Goal: Entertainment & Leisure: Browse casually

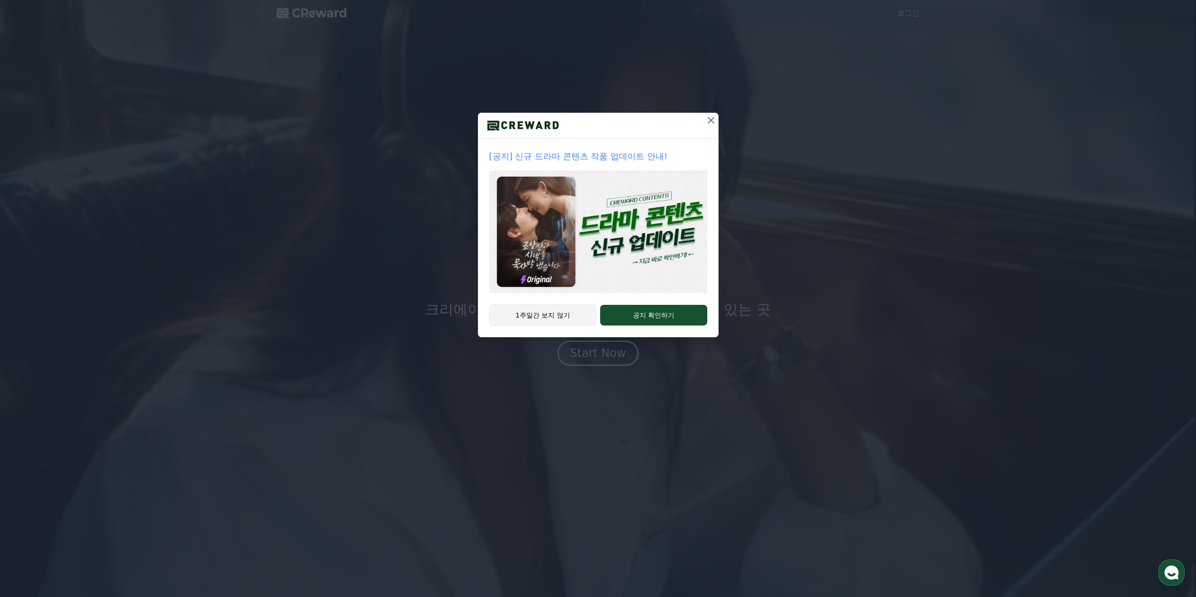
click at [562, 315] on button "1주일간 보지 않기" at bounding box center [543, 316] width 108 height 22
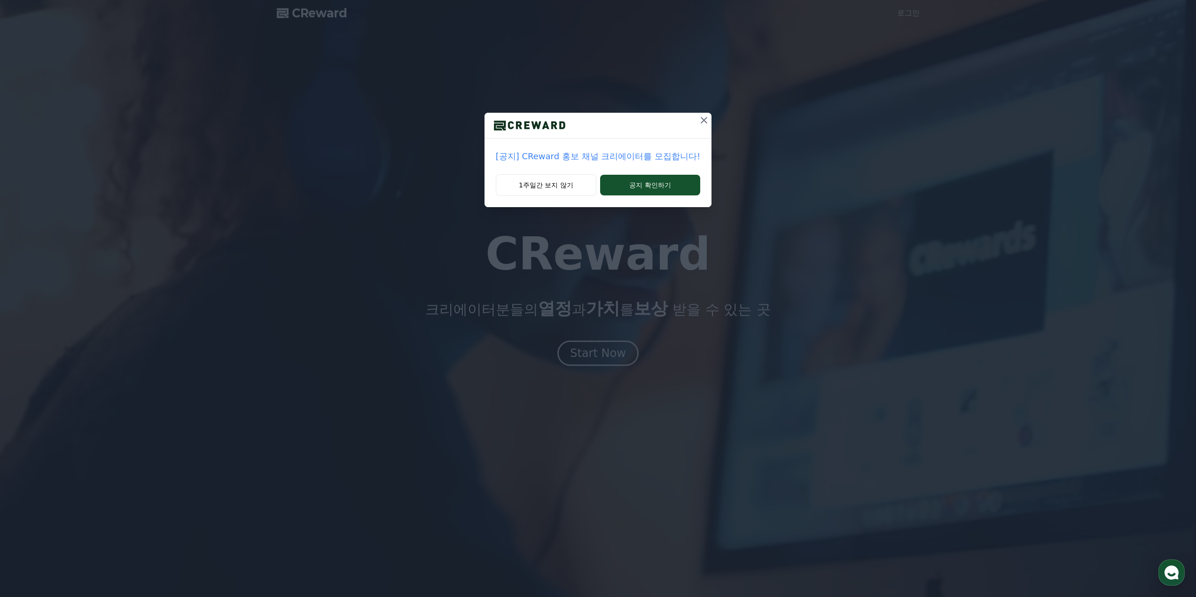
click at [571, 183] on button "1주일간 보지 않기" at bounding box center [546, 185] width 101 height 22
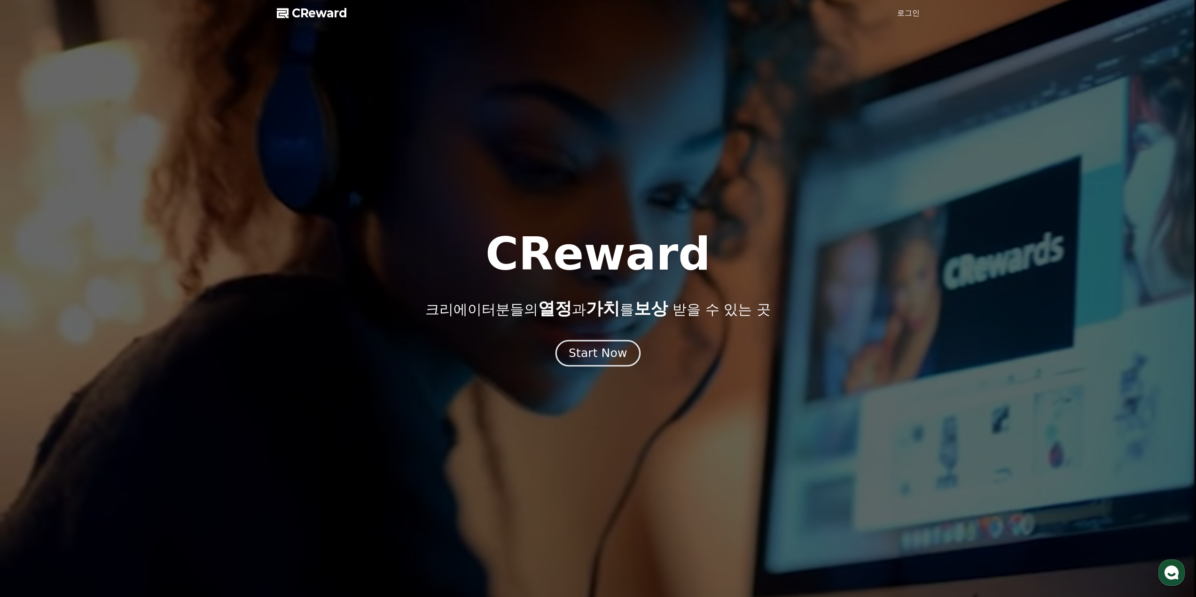
click at [602, 357] on div "Start Now" at bounding box center [598, 353] width 58 height 16
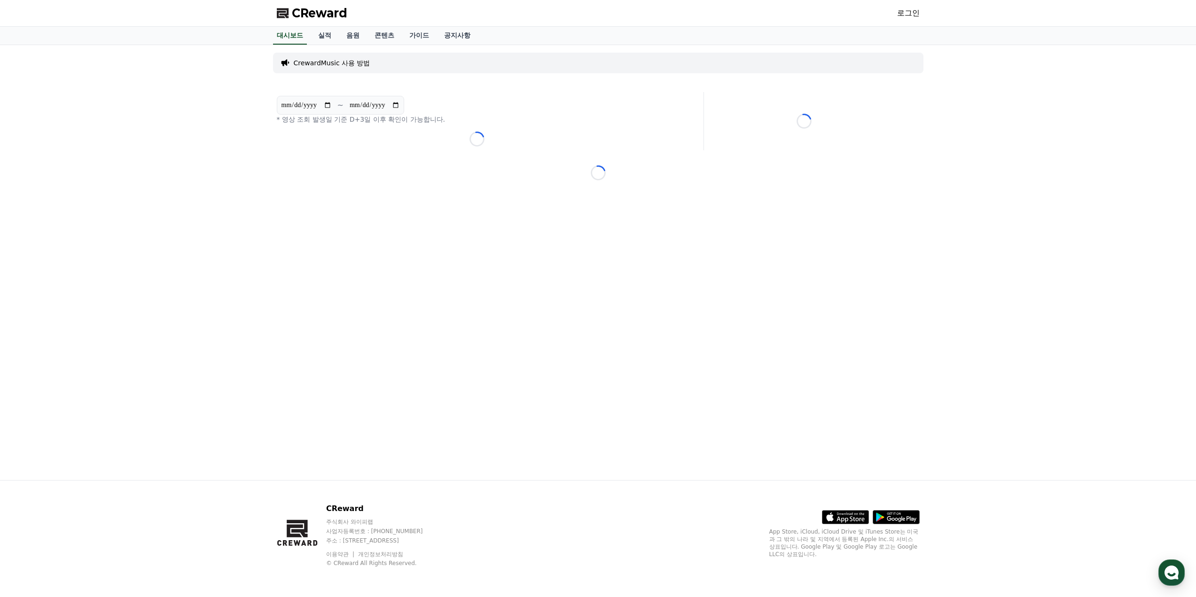
click at [907, 14] on link "로그인" at bounding box center [908, 13] width 23 height 11
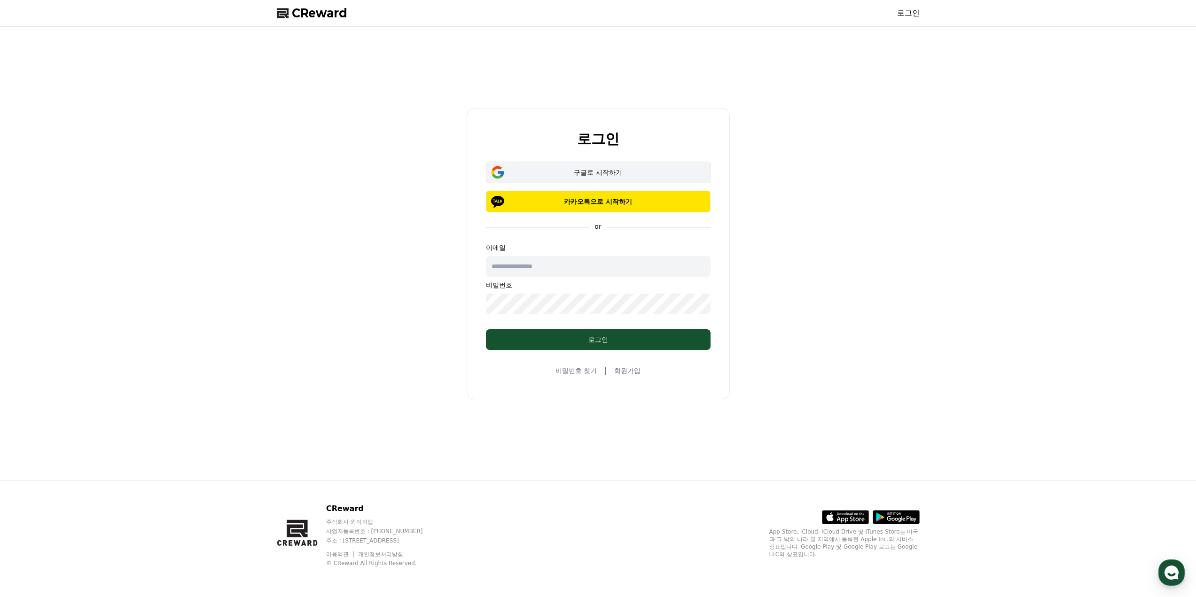
click at [628, 176] on div "구글로 시작하기" at bounding box center [598, 172] width 197 height 9
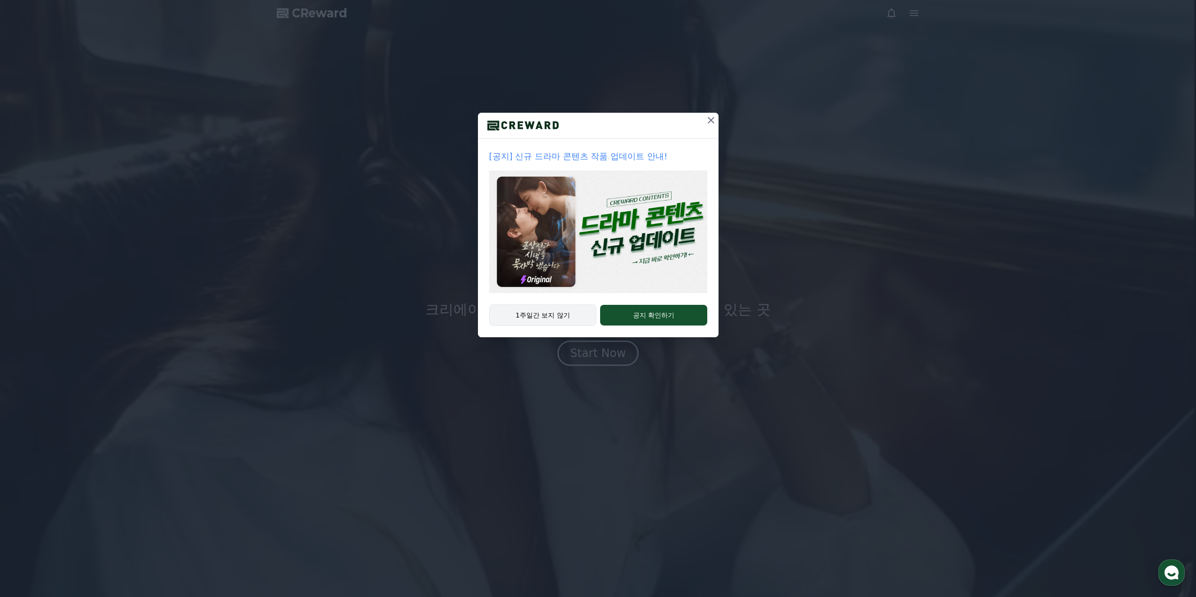
click at [563, 320] on button "1주일간 보지 않기" at bounding box center [543, 316] width 108 height 22
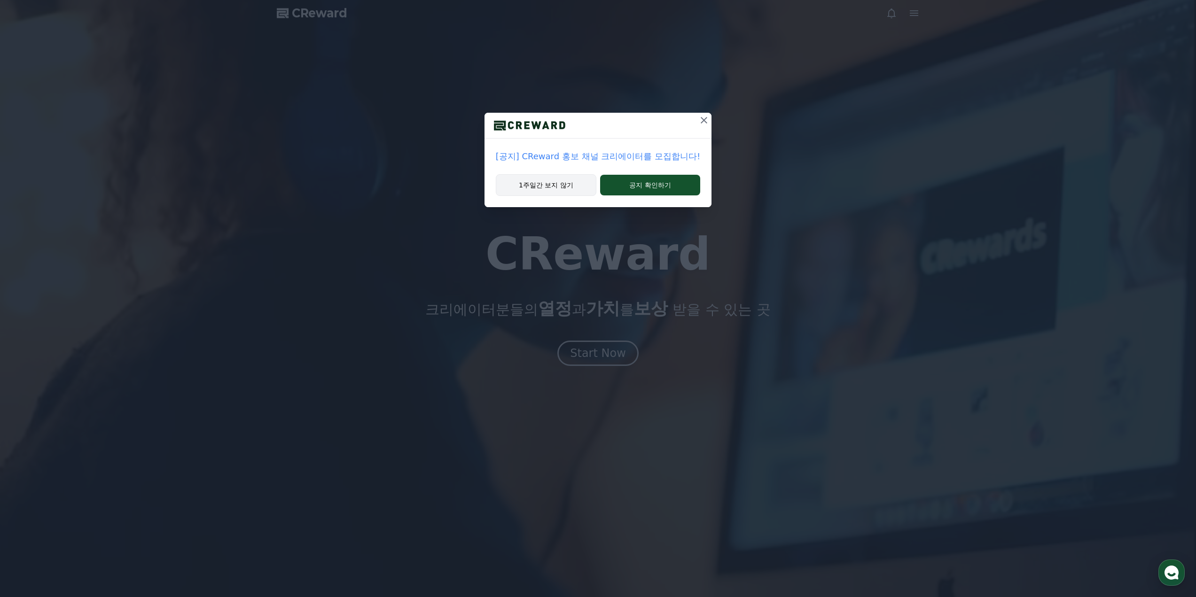
click at [568, 186] on button "1주일간 보지 않기" at bounding box center [546, 185] width 101 height 22
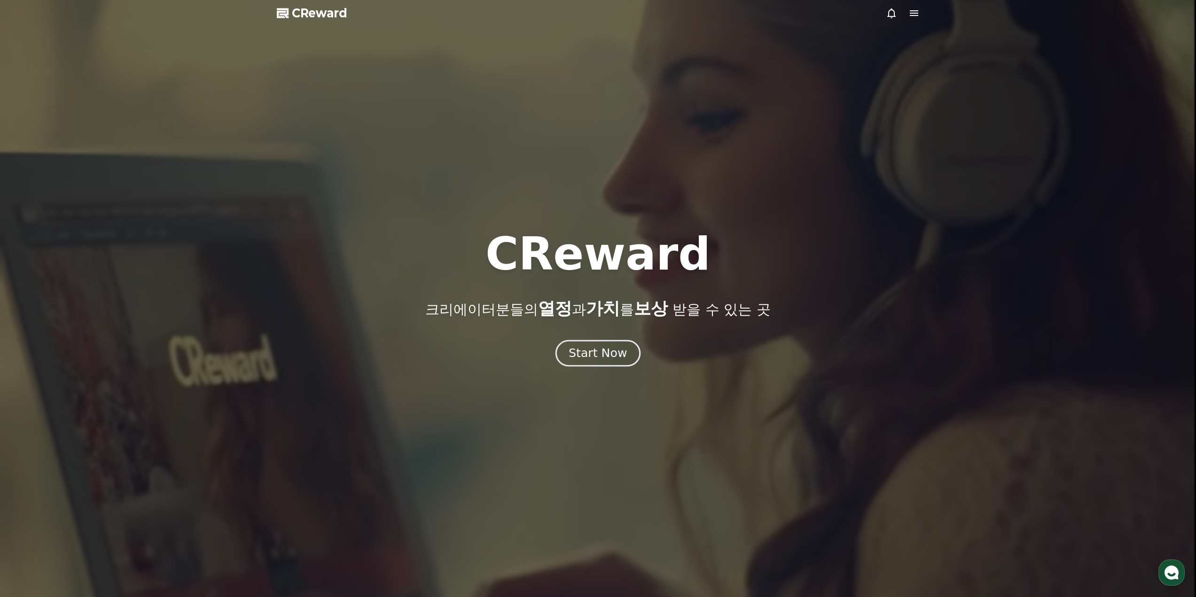
click at [599, 350] on div "Start Now" at bounding box center [598, 353] width 58 height 16
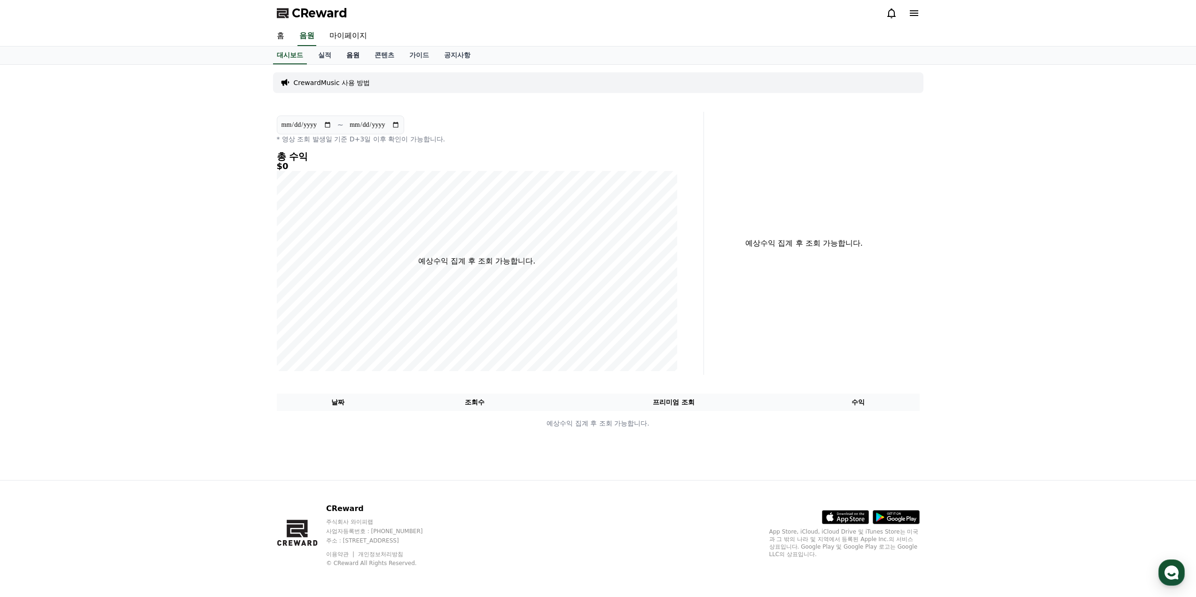
click at [347, 58] on link "음원" at bounding box center [353, 56] width 28 height 18
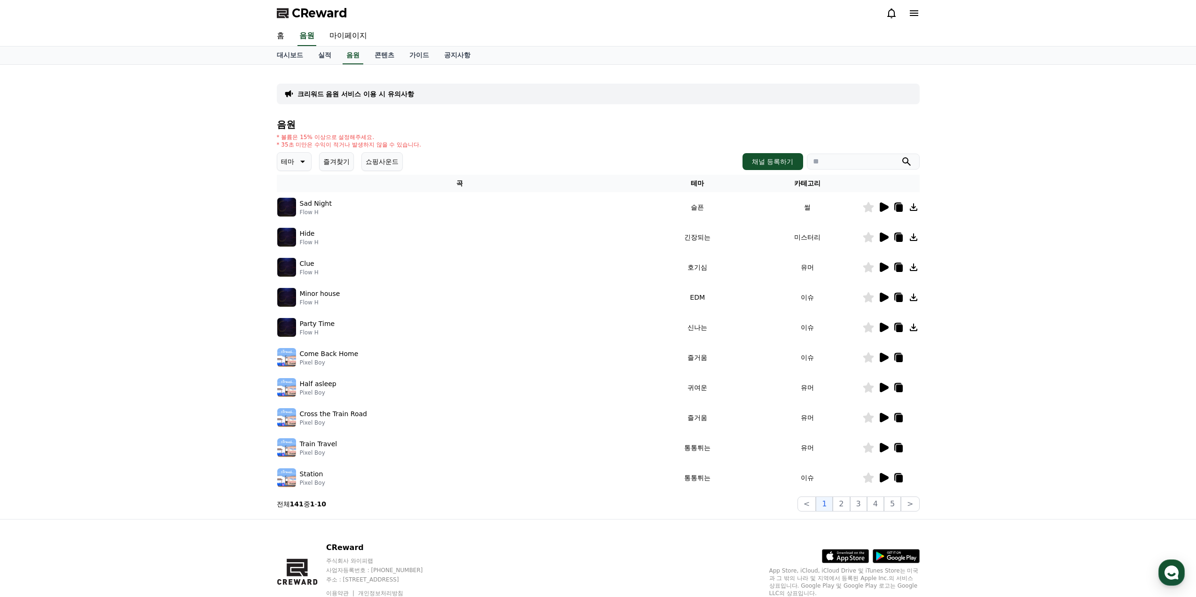
click at [287, 161] on p "테마" at bounding box center [287, 161] width 13 height 13
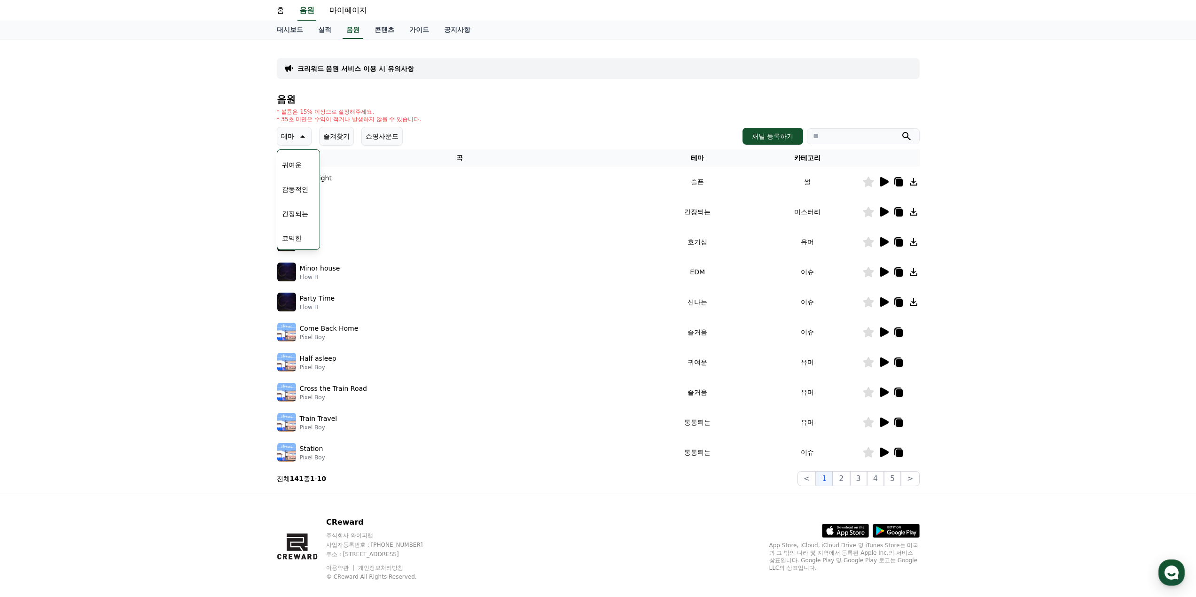
scroll to position [39, 0]
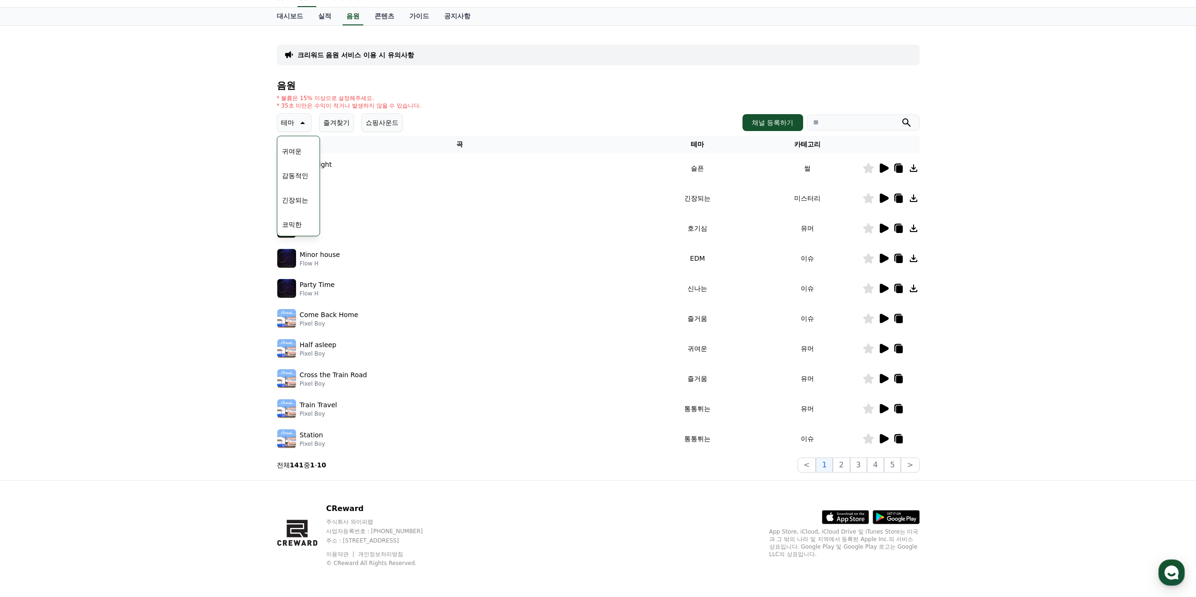
click at [200, 146] on div "크리워드 음원 서비스 이용 시 유의사항 음원 * 볼륨은 15% 이상으로 설정해주세요. * 35초 미만은 수익이 적거나 발생하지 않을 수 있습니…" at bounding box center [598, 253] width 1196 height 455
click at [547, 104] on div "* 볼륨은 15% 이상으로 설정해주세요. * 35초 미만은 수익이 적거나 발생하지 않을 수 있습니다." at bounding box center [598, 101] width 643 height 15
click at [880, 440] on icon at bounding box center [884, 438] width 9 height 9
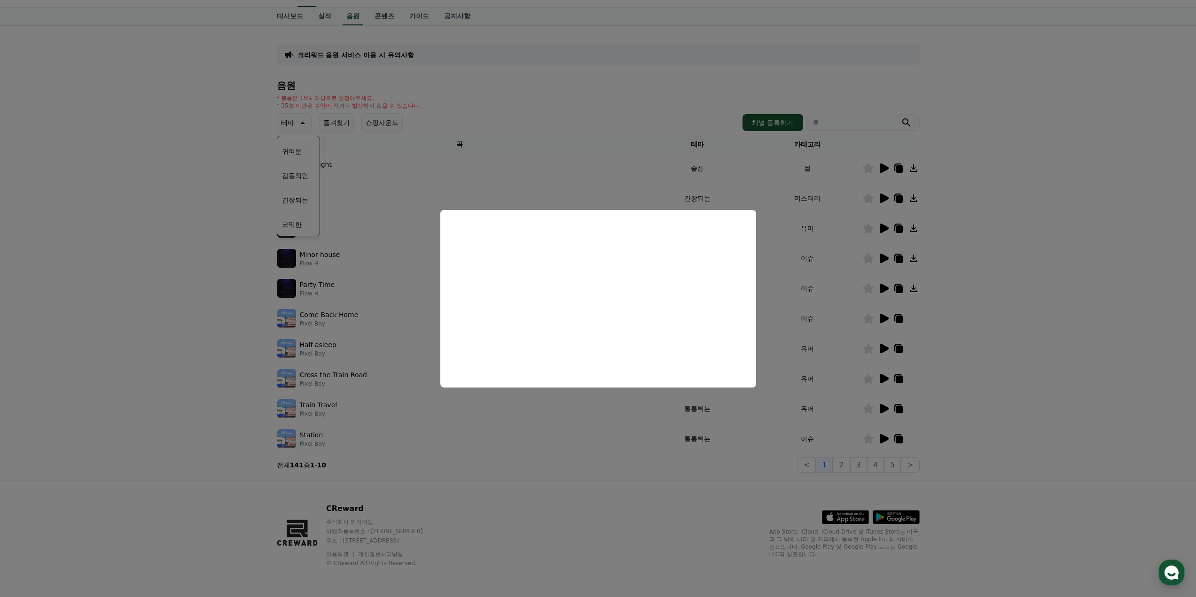
click at [636, 437] on button "close modal" at bounding box center [598, 298] width 1196 height 597
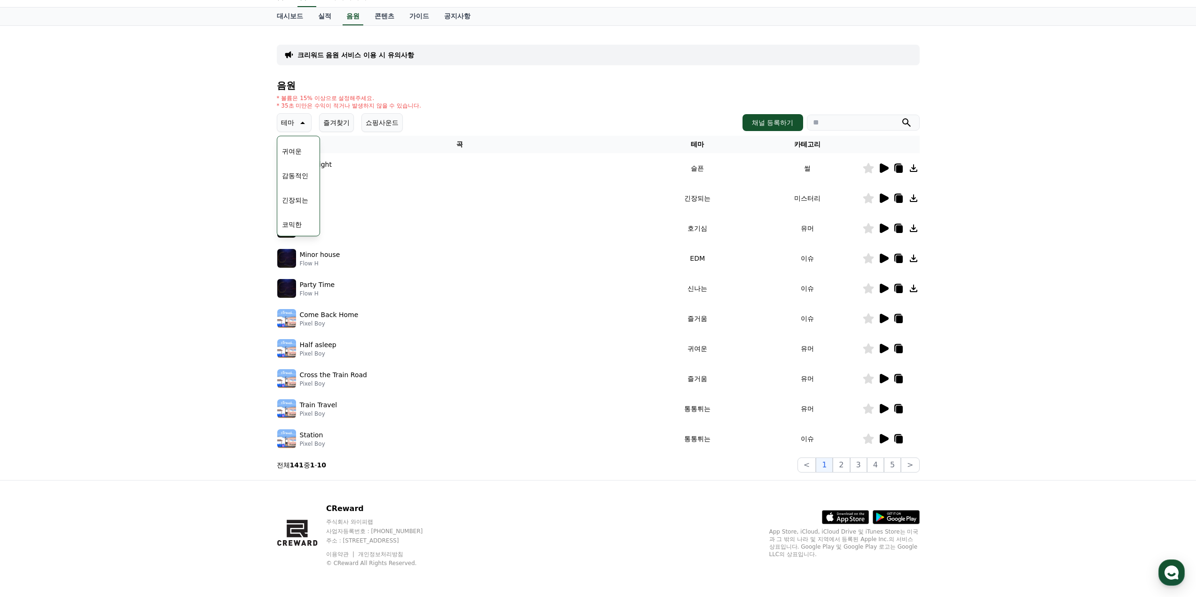
drag, startPoint x: 562, startPoint y: 484, endPoint x: 682, endPoint y: 370, distance: 165.9
click at [565, 484] on div "CReward 주식회사 와이피랩 사업자등록번호 : 655-81-03655 주소 : 경기도 김포시 양촌읍 양곡로 495, 3층 305-비이16호…" at bounding box center [598, 539] width 658 height 117
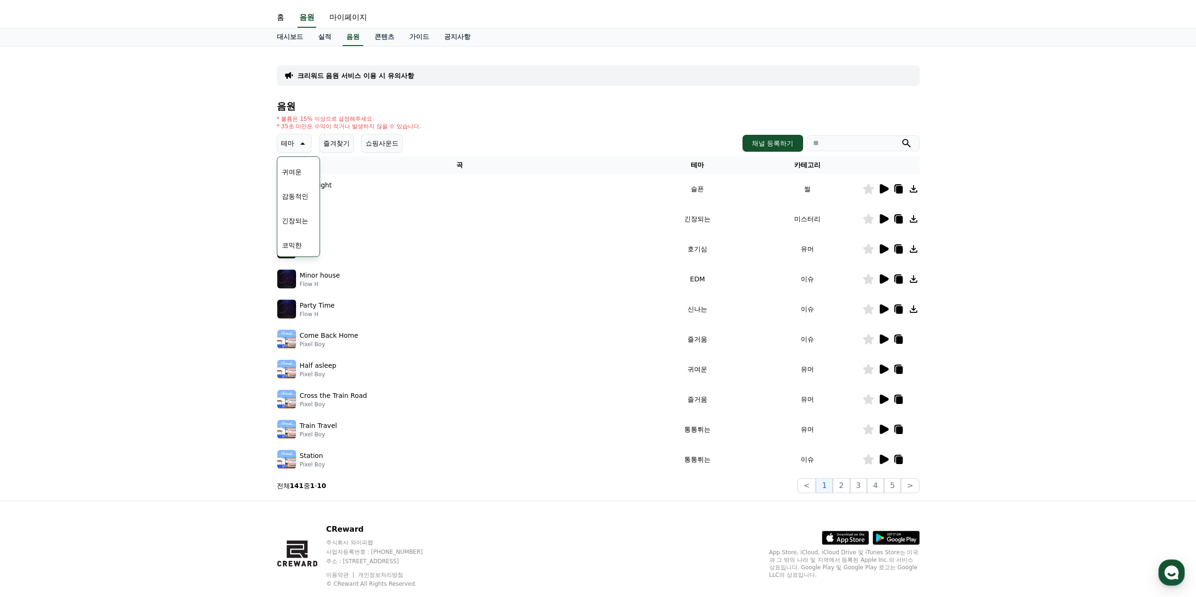
scroll to position [0, 0]
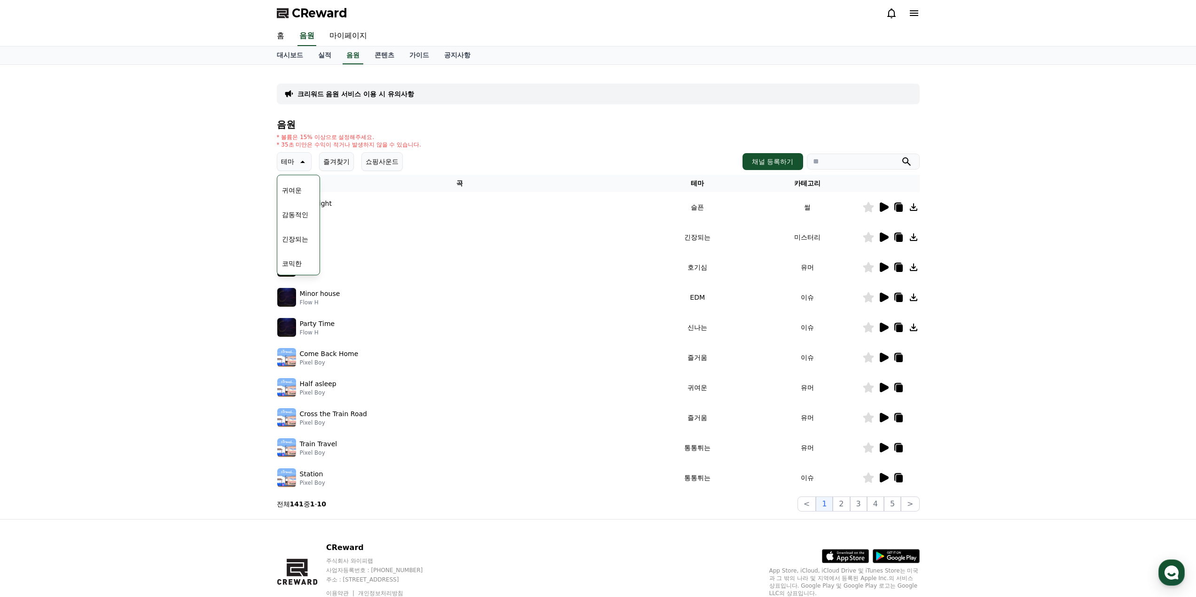
click at [355, 97] on p "크리워드 음원 서비스 이용 시 유의사항" at bounding box center [356, 93] width 117 height 9
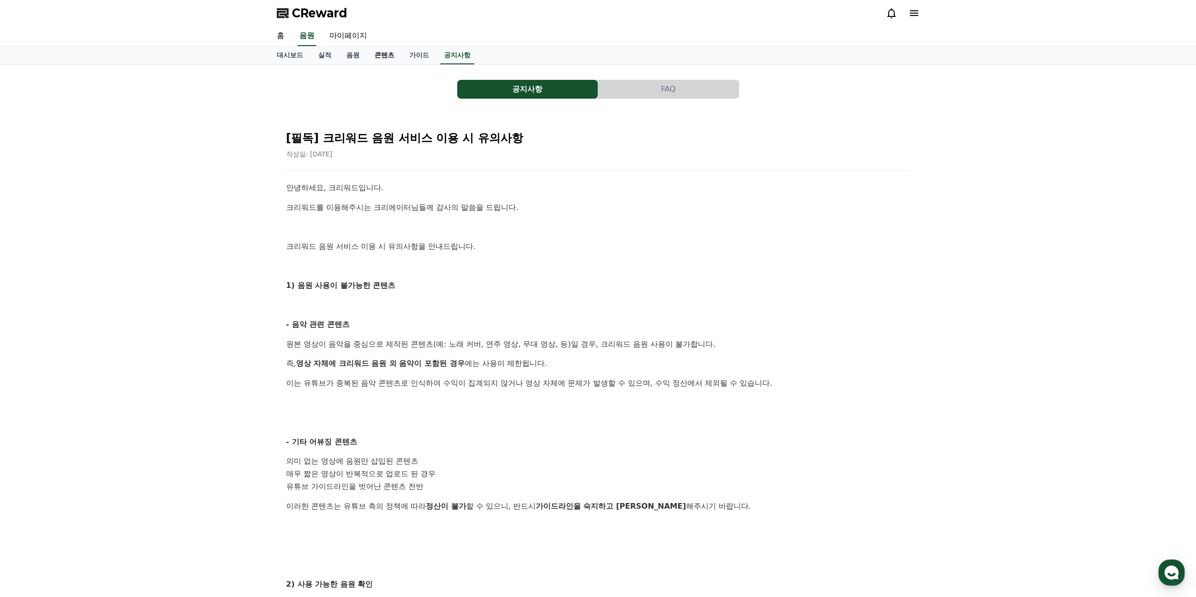
click at [380, 55] on link "콘텐츠" at bounding box center [384, 56] width 35 height 18
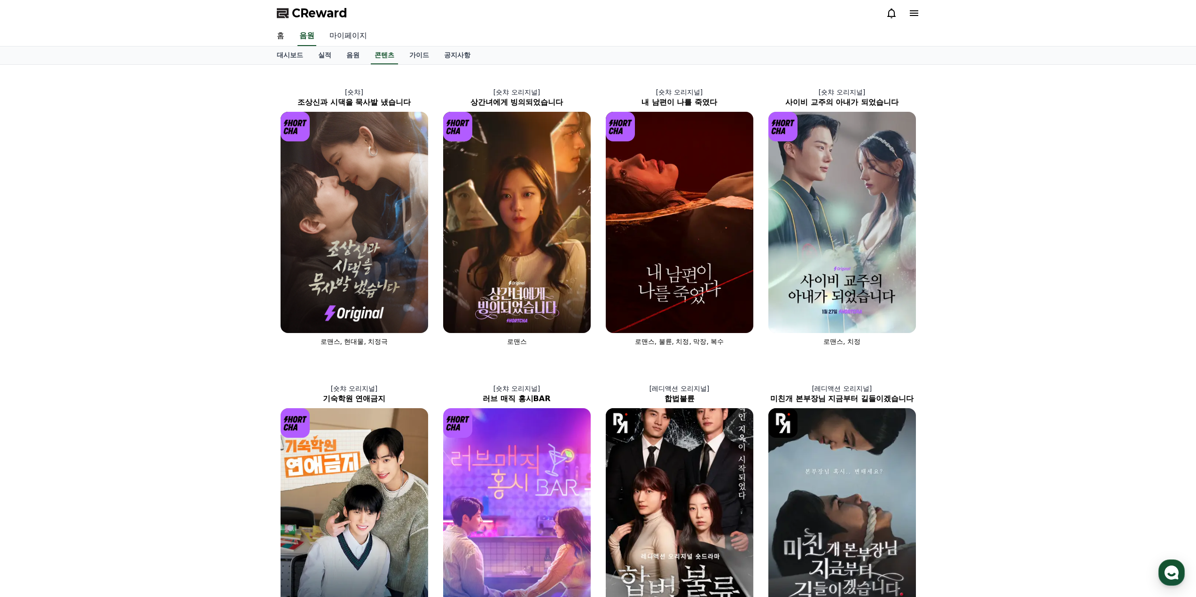
click at [363, 35] on link "마이페이지" at bounding box center [348, 36] width 53 height 20
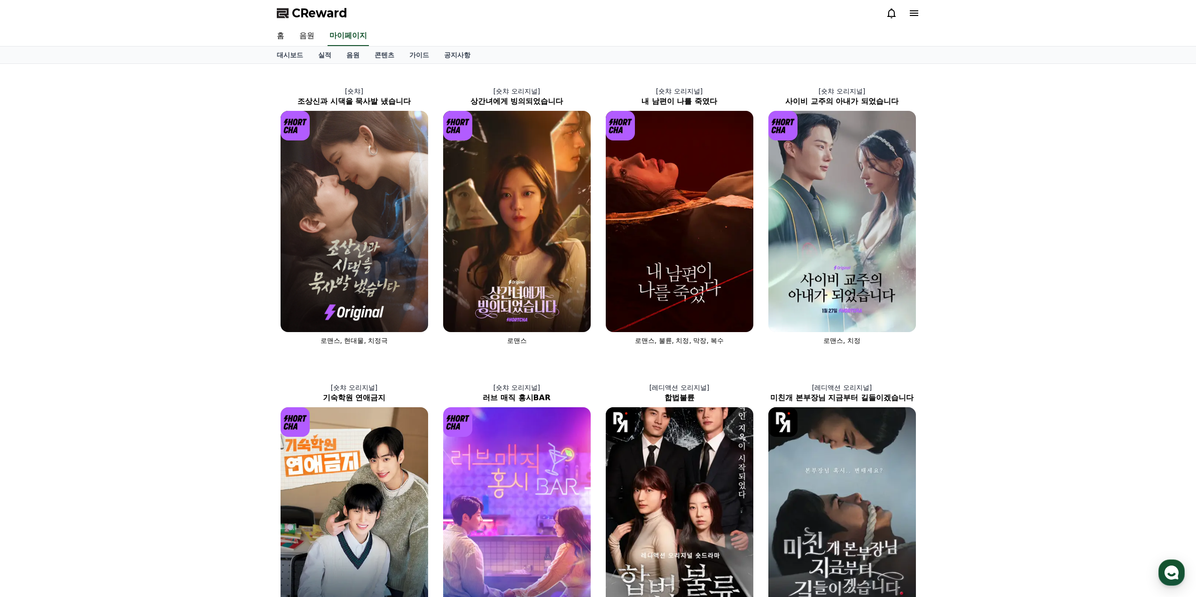
select select "**********"
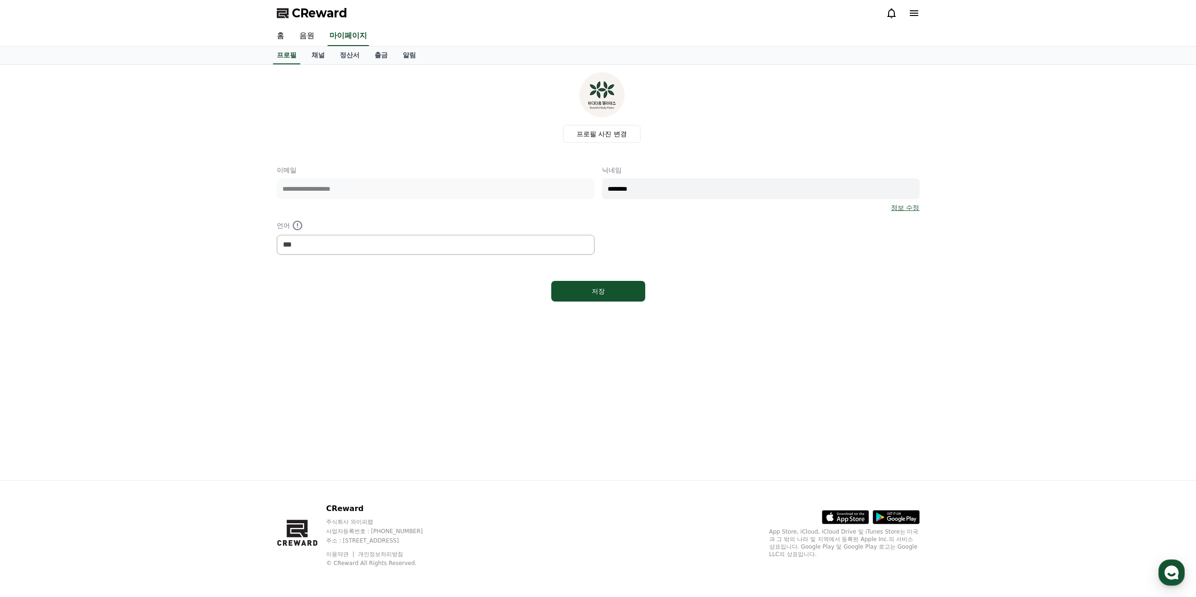
click at [648, 190] on input "********" at bounding box center [761, 189] width 318 height 21
click at [722, 213] on div "**********" at bounding box center [598, 209] width 643 height 89
click at [423, 254] on select "*** ******* ***" at bounding box center [436, 245] width 318 height 20
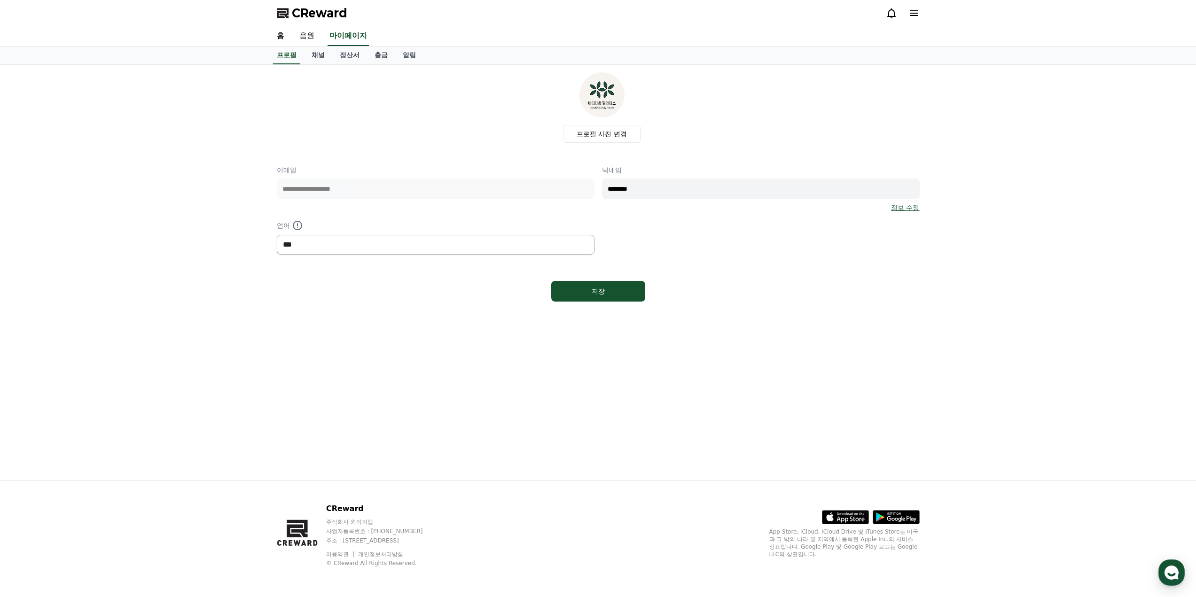
click at [433, 245] on select "*** ******* ***" at bounding box center [436, 245] width 318 height 20
drag, startPoint x: 822, startPoint y: 253, endPoint x: 778, endPoint y: 256, distance: 43.8
click at [822, 254] on div "**********" at bounding box center [598, 209] width 643 height 89
click at [323, 58] on link "채널" at bounding box center [318, 56] width 28 height 18
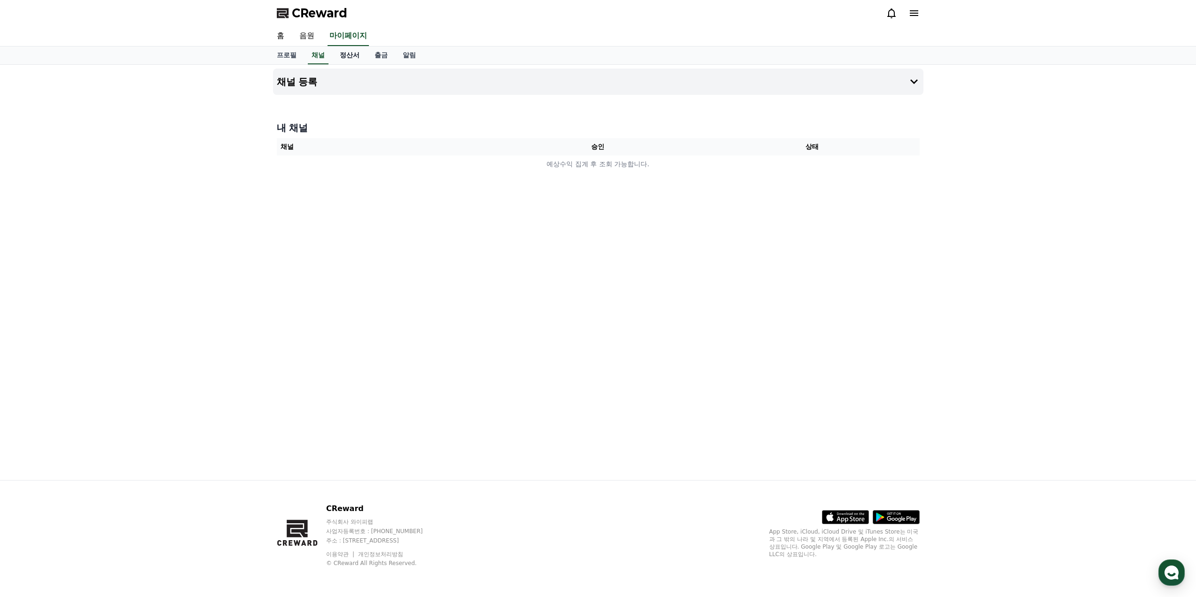
click at [350, 54] on link "정산서" at bounding box center [349, 56] width 35 height 18
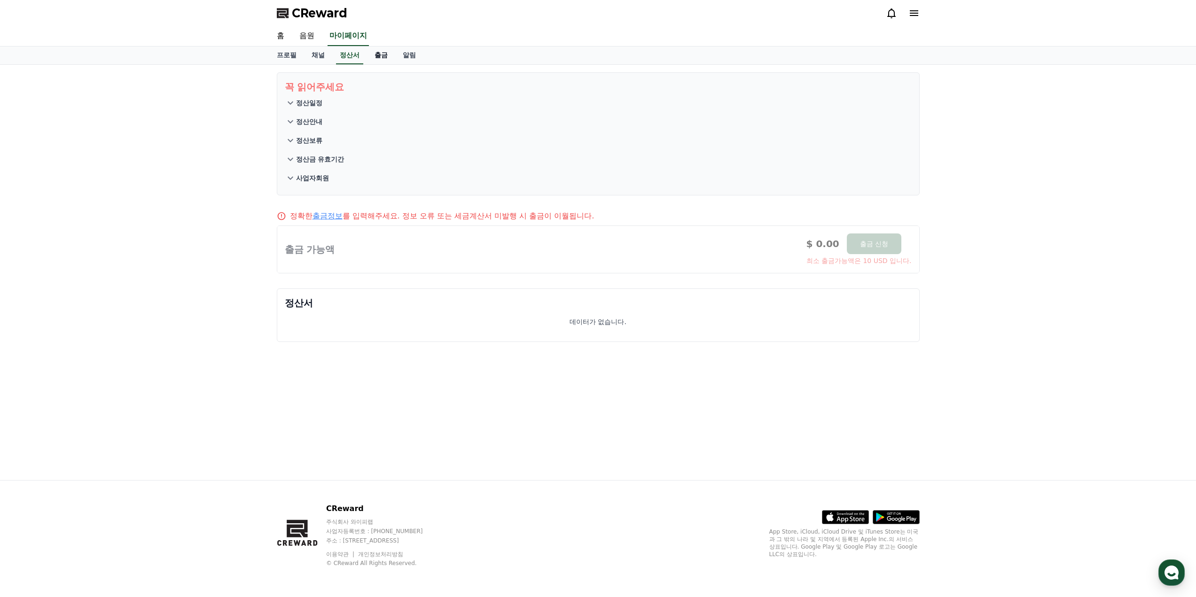
click at [392, 55] on link "출금" at bounding box center [381, 56] width 28 height 18
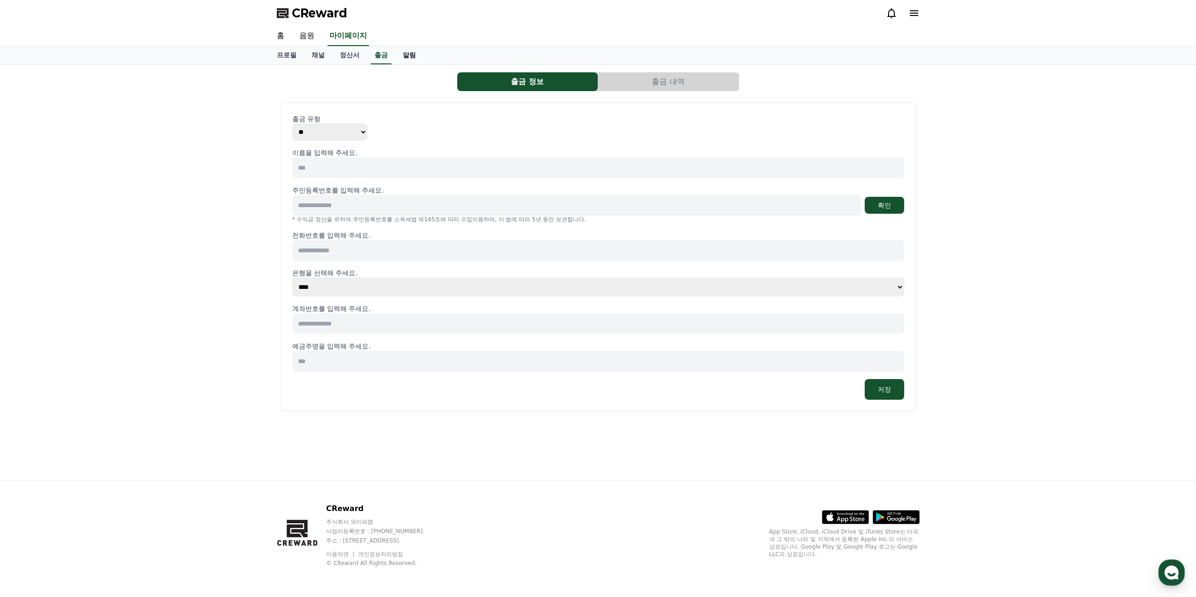
click at [409, 58] on link "알림" at bounding box center [409, 56] width 28 height 18
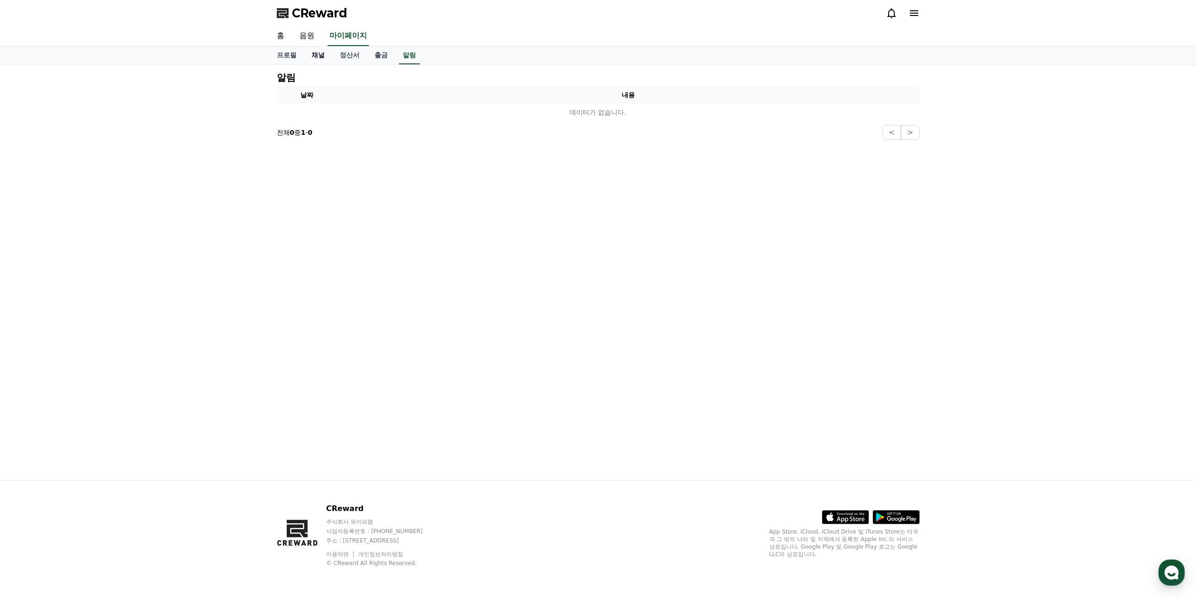
click at [305, 58] on link "채널" at bounding box center [318, 56] width 28 height 18
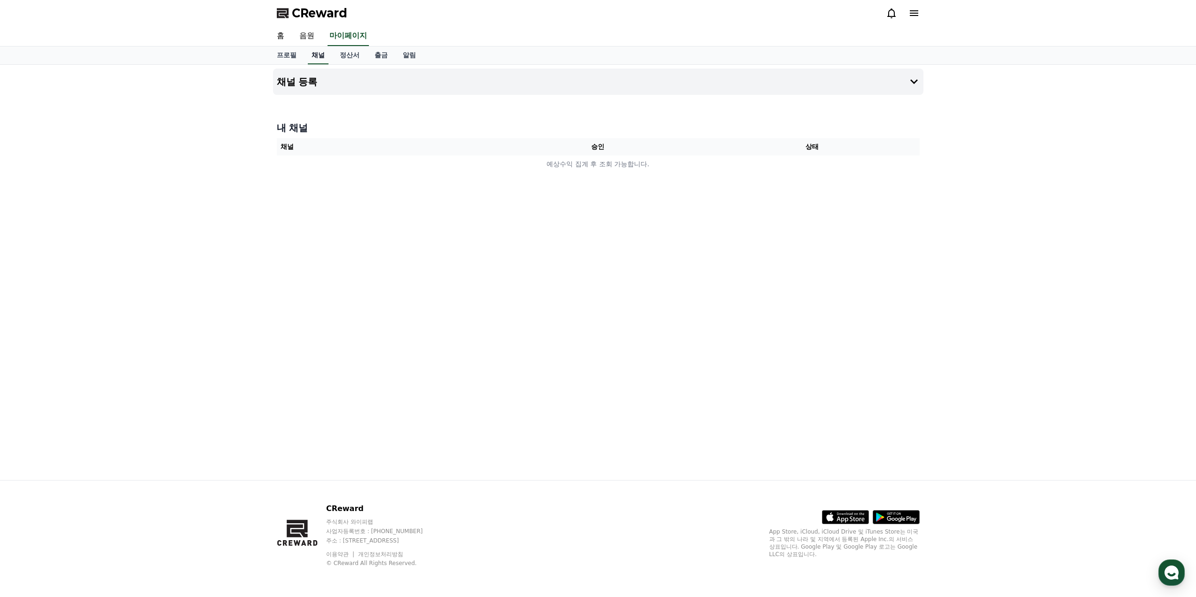
click at [323, 56] on link "채널" at bounding box center [318, 56] width 21 height 18
click at [277, 55] on link "프로필" at bounding box center [286, 56] width 35 height 18
select select "**********"
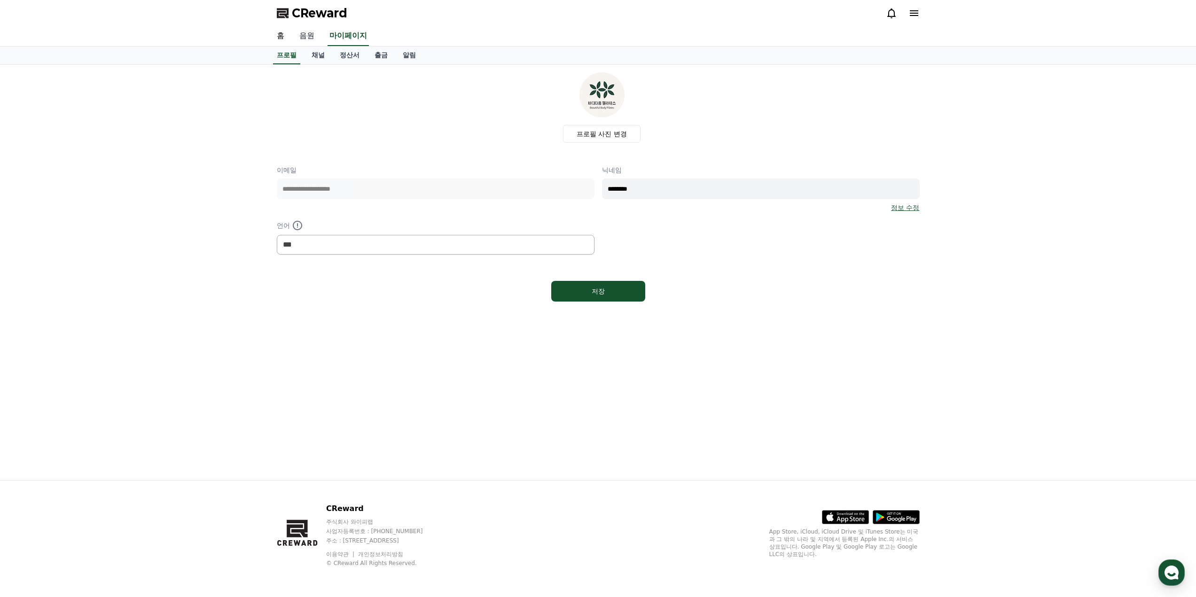
click at [307, 39] on link "음원" at bounding box center [307, 36] width 30 height 20
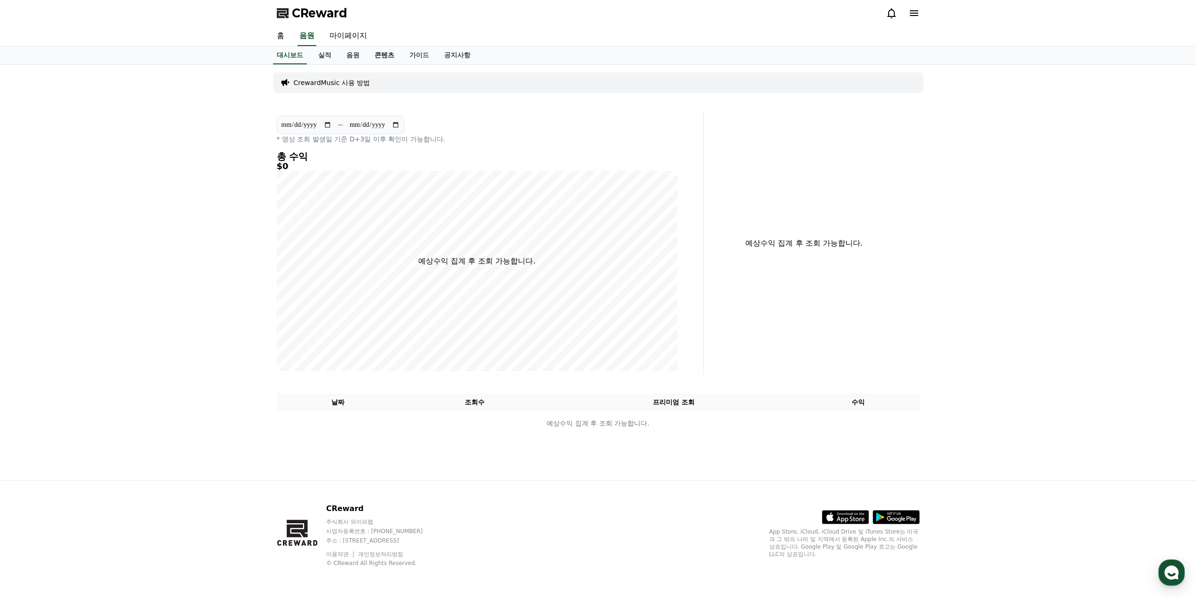
click at [386, 59] on link "콘텐츠" at bounding box center [384, 56] width 35 height 18
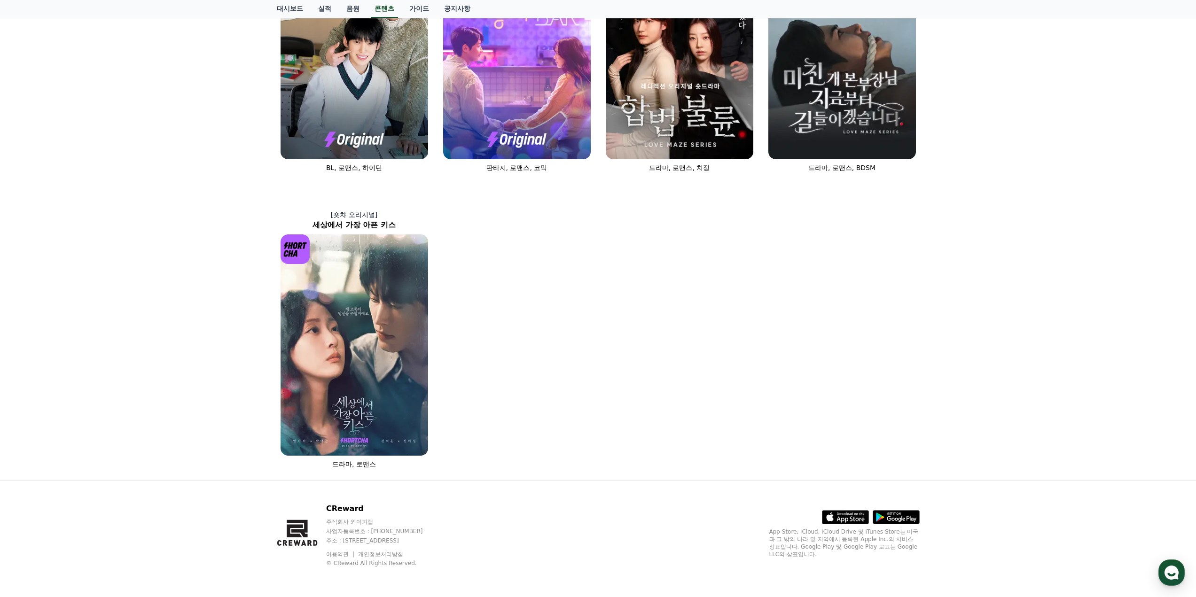
scroll to position [188, 0]
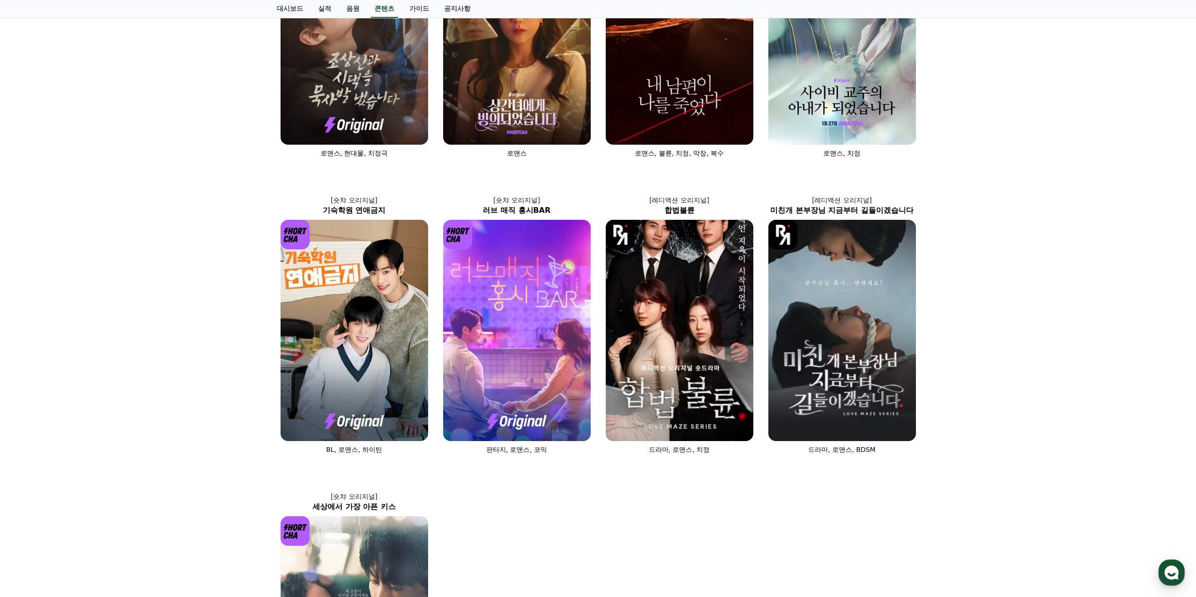
drag, startPoint x: 950, startPoint y: 464, endPoint x: 196, endPoint y: 243, distance: 785.8
click at [227, 252] on div "[숏챠] 조상신과 시댁을 묵사발 냈습니다 로맨스, 현대물, 치정극 [숏챠 오리지널] 상간녀에게 빙의되었습니다 로맨스 [숏챠 오리지널] 내 남편…" at bounding box center [598, 319] width 1196 height 886
click at [196, 243] on div "[숏챠] 조상신과 시댁을 묵사발 냈습니다 로맨스, 현대물, 치정극 [숏챠 오리지널] 상간녀에게 빙의되었습니다 로맨스 [숏챠 오리지널] 내 남편…" at bounding box center [598, 319] width 1196 height 886
click at [713, 378] on img at bounding box center [680, 330] width 148 height 221
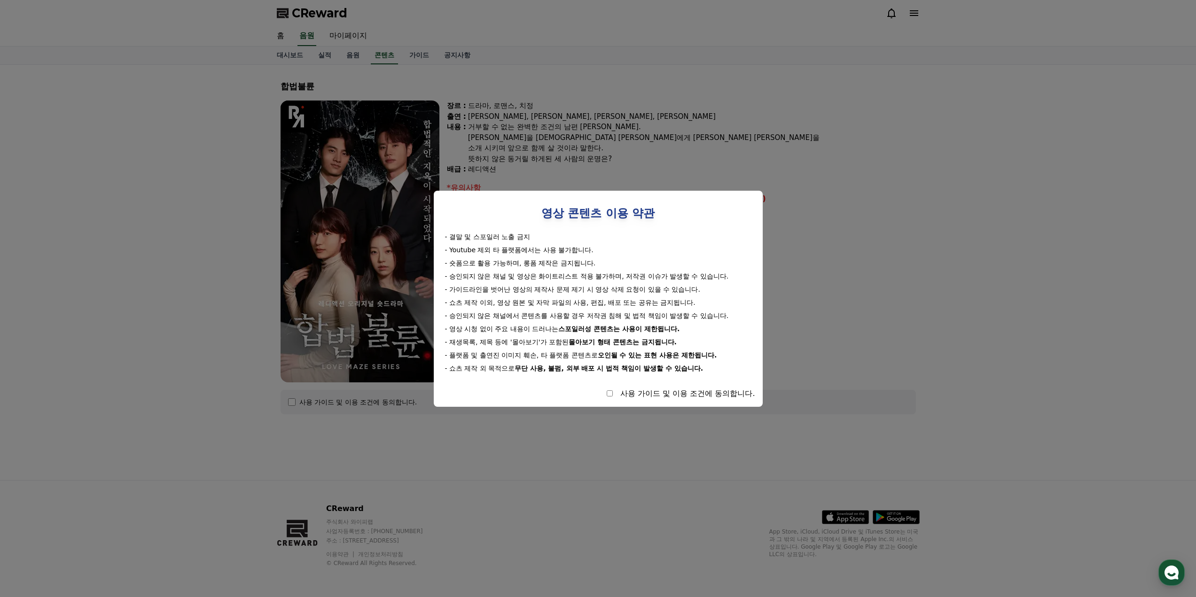
drag, startPoint x: 717, startPoint y: 374, endPoint x: 453, endPoint y: 248, distance: 293.3
click at [453, 248] on div "영상 콘텐츠 이용 약관 - 결말 및 스포일러 노출 금지 - Youtube 제외 타 플랫폼에서는 사용 불가합니다. - 숏폼으로 활용 가능하며, …" at bounding box center [598, 298] width 314 height 201
click at [537, 275] on div "- 승인되지 않은 채널 및 영상은 화이트리스트 적용 불가하며, 저작권 이슈가 발생할 수 있습니다." at bounding box center [598, 276] width 306 height 9
drag, startPoint x: 525, startPoint y: 265, endPoint x: 689, endPoint y: 354, distance: 186.6
click at [689, 354] on div "- 결말 및 스포일러 노출 금지 - Youtube 제외 타 플랫폼에서는 사용 불가합니다. - 숏폼으로 활용 가능하며, 롱폼 제작은 금지됩니다.…" at bounding box center [598, 302] width 314 height 141
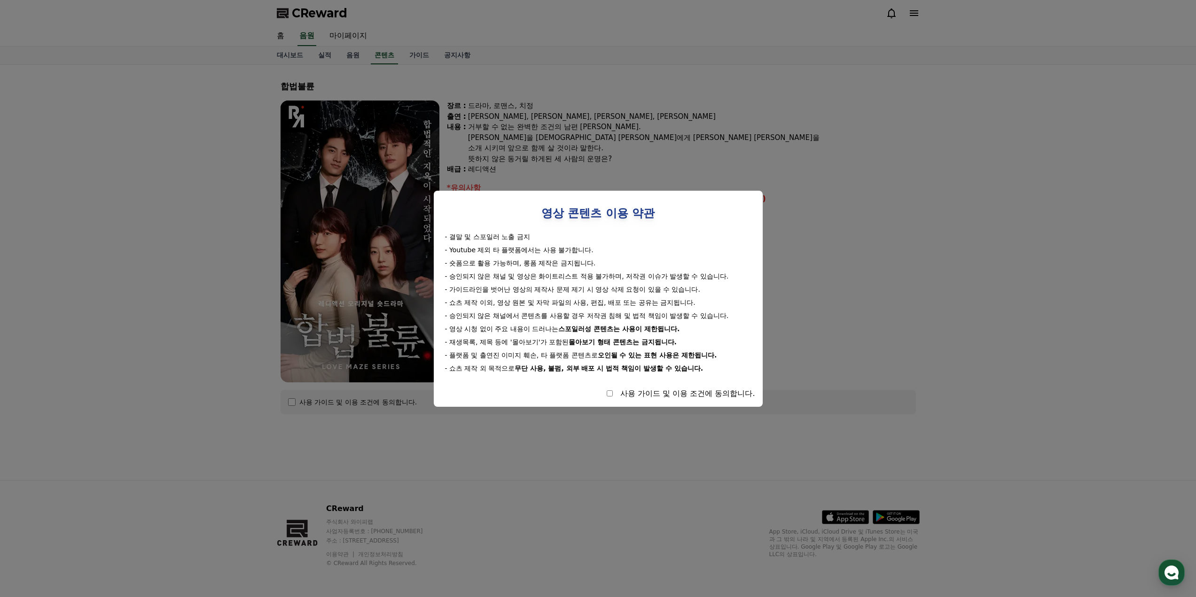
select select
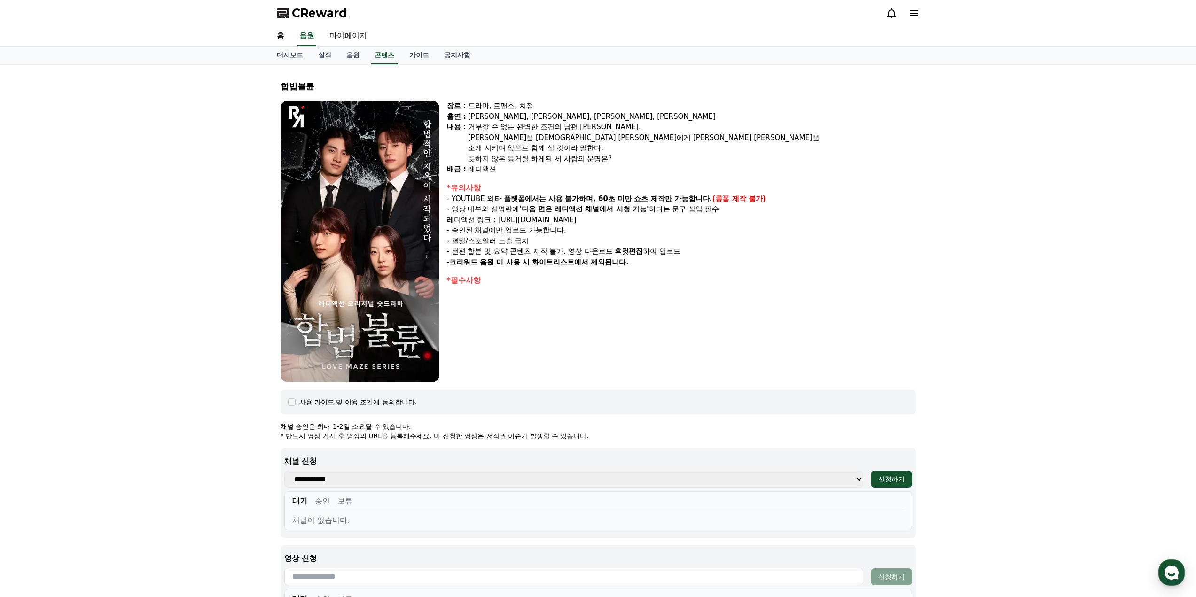
click at [766, 339] on div "장르 : 드라마, 로맨스, 치정 출연 : 박문화, 지수민, 강도윤, 김민영 내용 : 거부할 수 없는 완벽한 조건의 남편 윤성. 윤성만을 바라보…" at bounding box center [681, 242] width 469 height 282
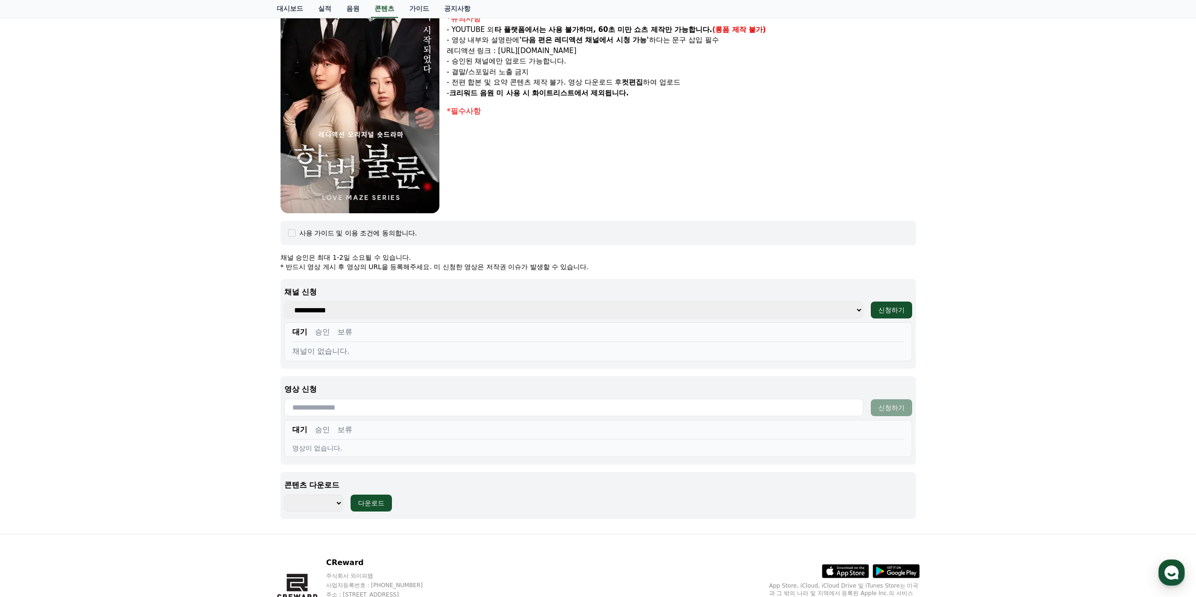
scroll to position [223, 0]
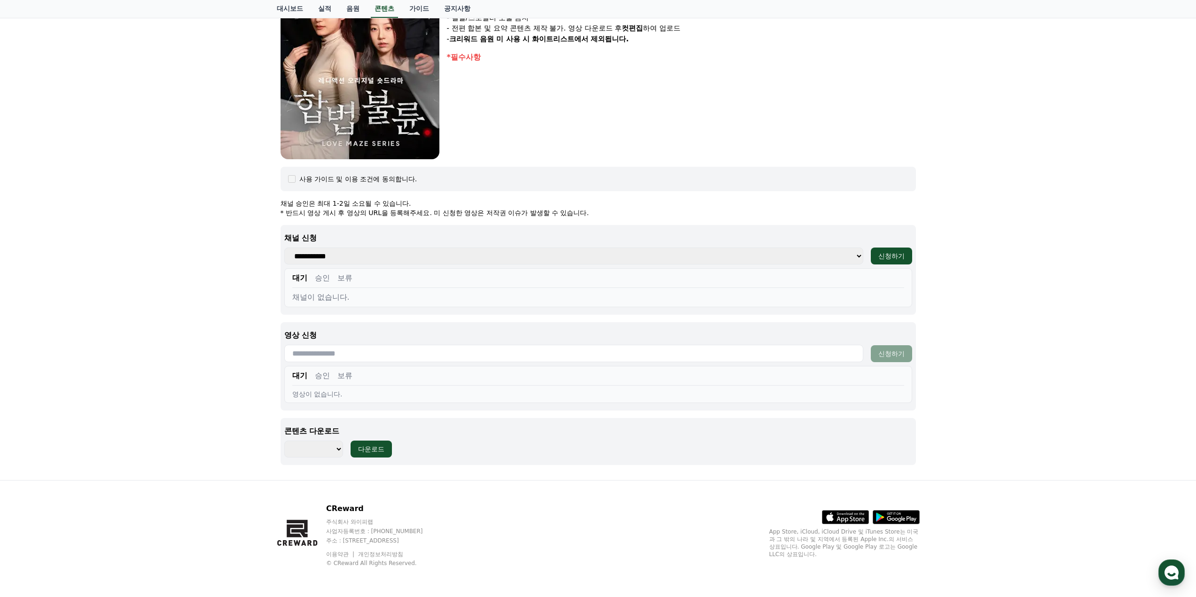
click at [398, 251] on select "**********" at bounding box center [573, 256] width 579 height 17
click at [203, 244] on div "합법불륜 장르 : 드라마, 로맨스, 치정 출연 : 박문화, 지수민, 강도윤, 김민영 내용 : 거부할 수 없는 완벽한 조건의 남편 윤성. 윤성만…" at bounding box center [598, 161] width 1196 height 639
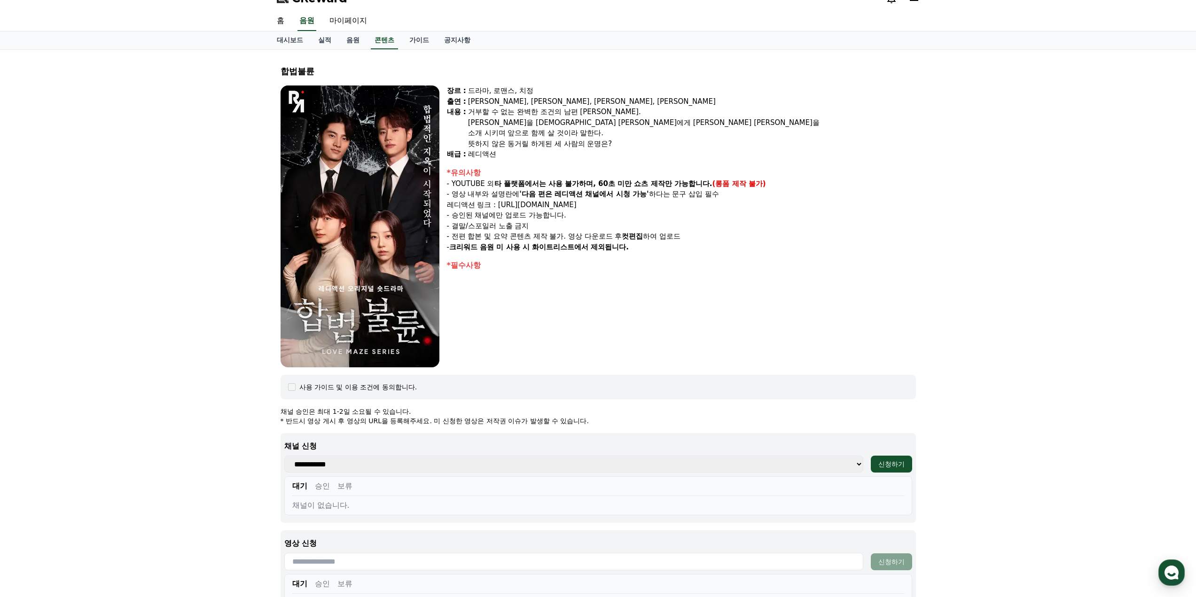
scroll to position [0, 0]
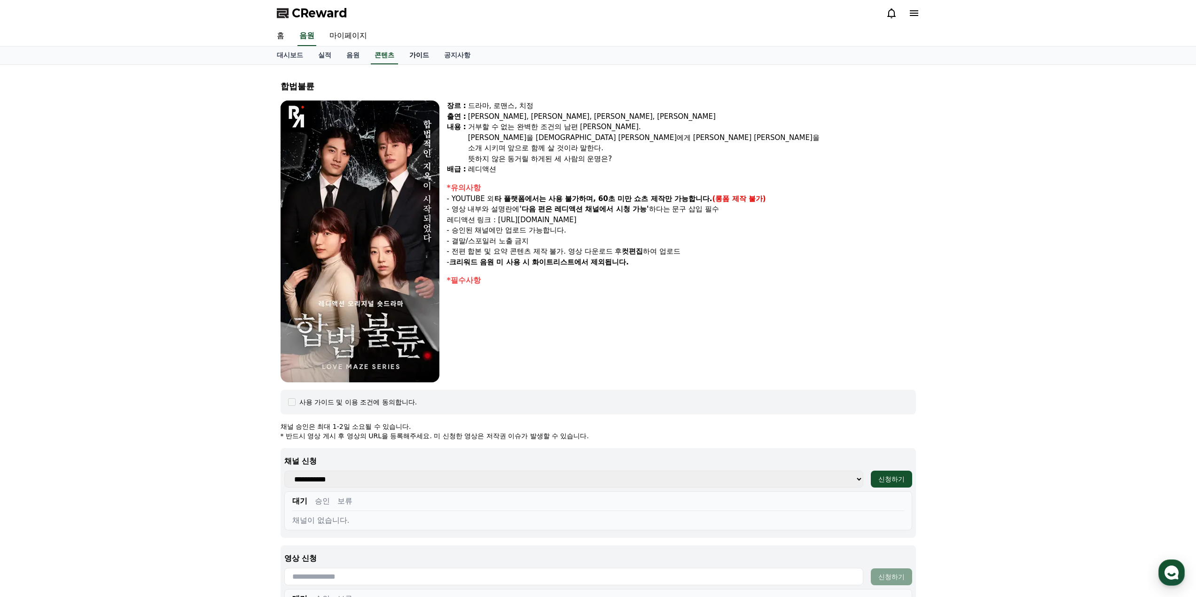
click at [420, 49] on link "가이드" at bounding box center [419, 56] width 35 height 18
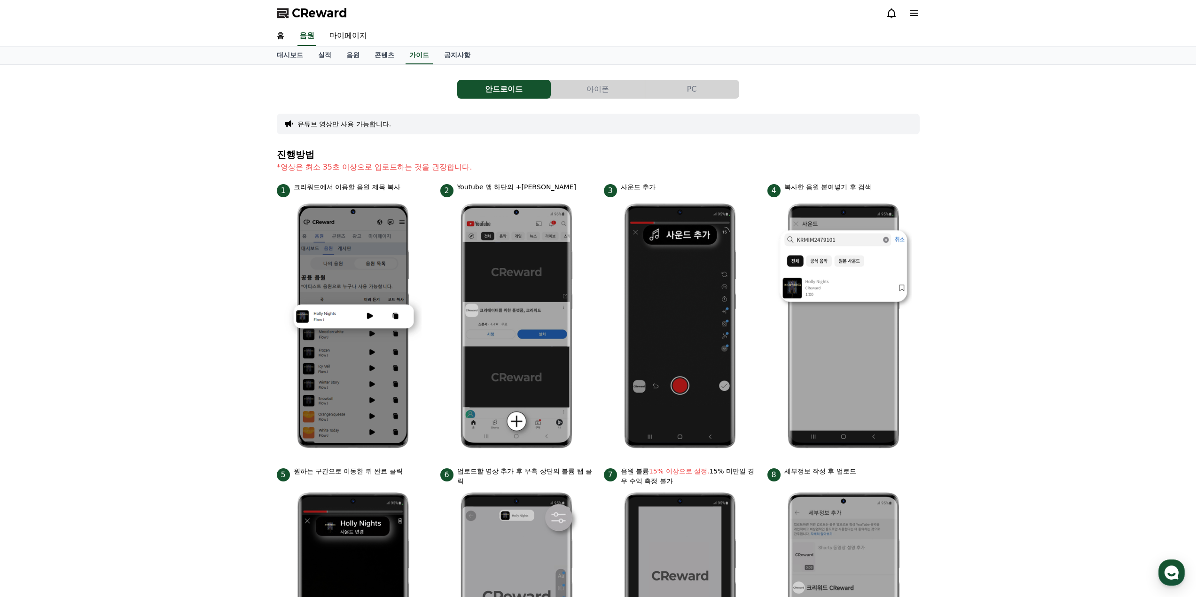
click at [294, 19] on span "CReward" at bounding box center [319, 13] width 55 height 15
